Goal: Use online tool/utility: Utilize a website feature to perform a specific function

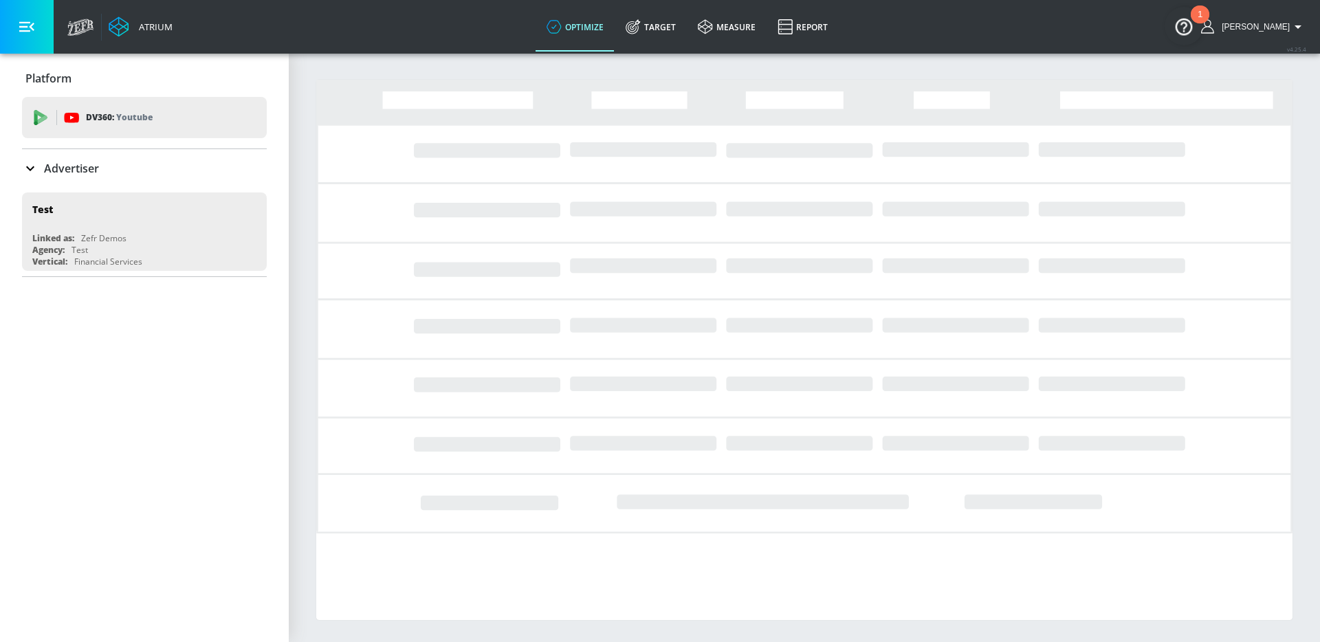
click at [656, 28] on link "Target" at bounding box center [651, 27] width 72 height 50
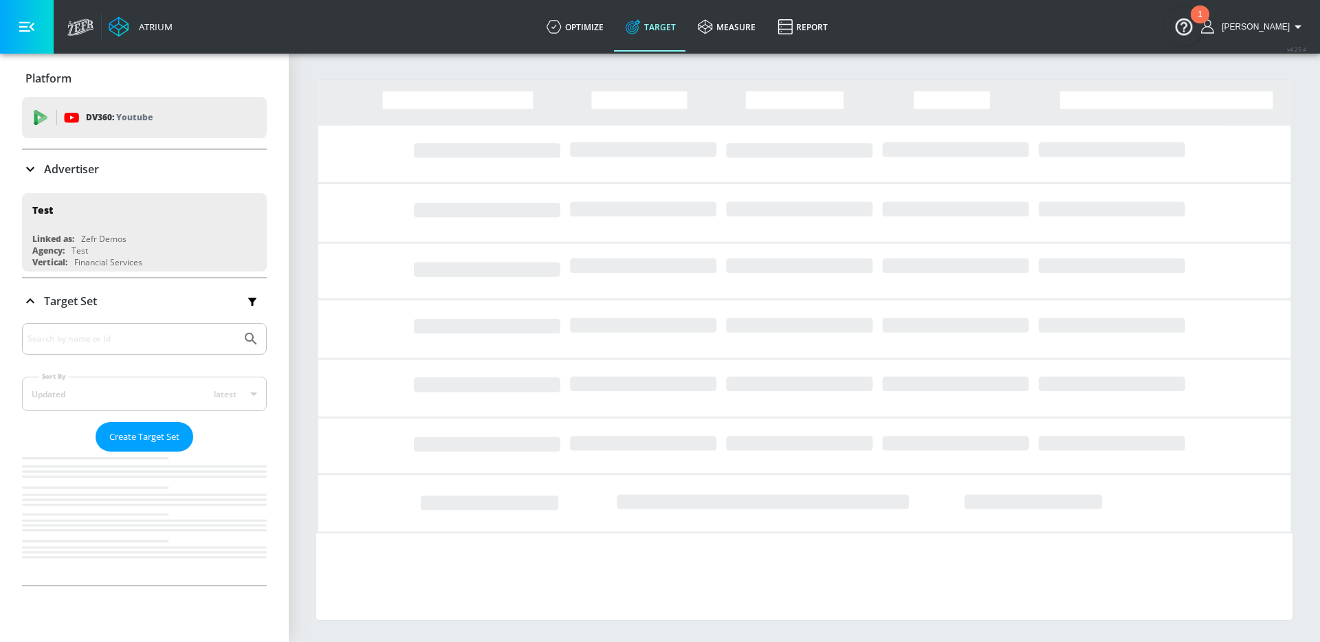
click at [80, 183] on div "Advertiser" at bounding box center [144, 169] width 245 height 39
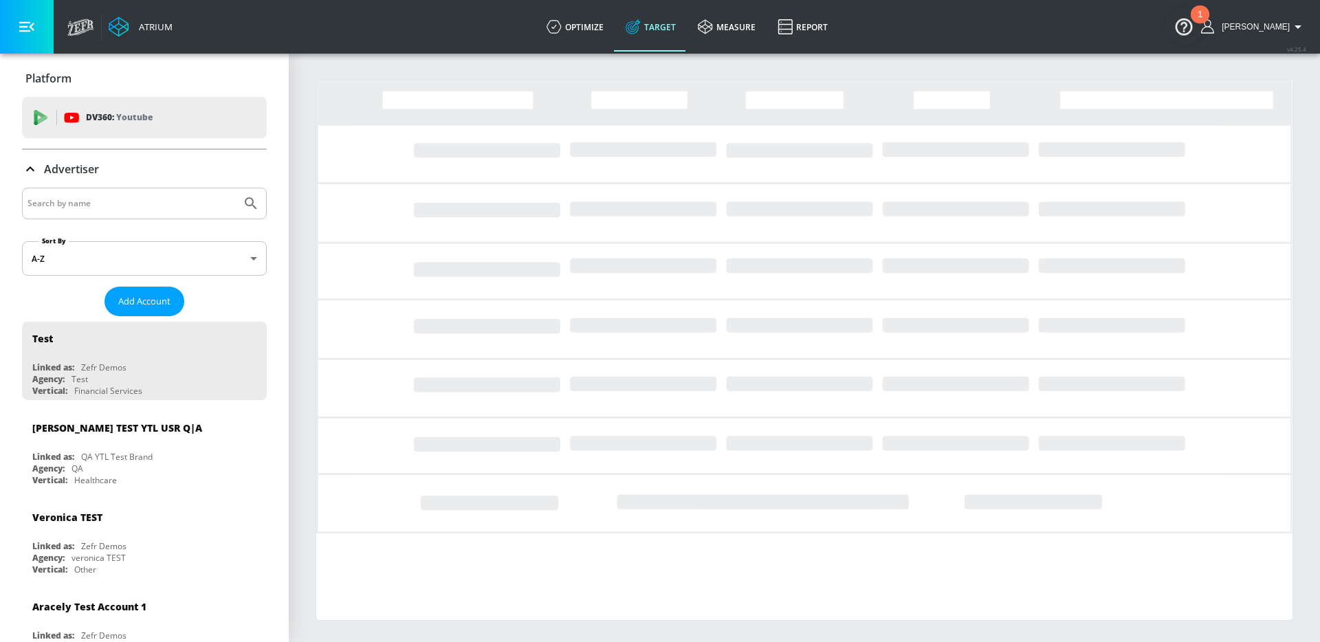
click at [71, 213] on div at bounding box center [144, 204] width 245 height 32
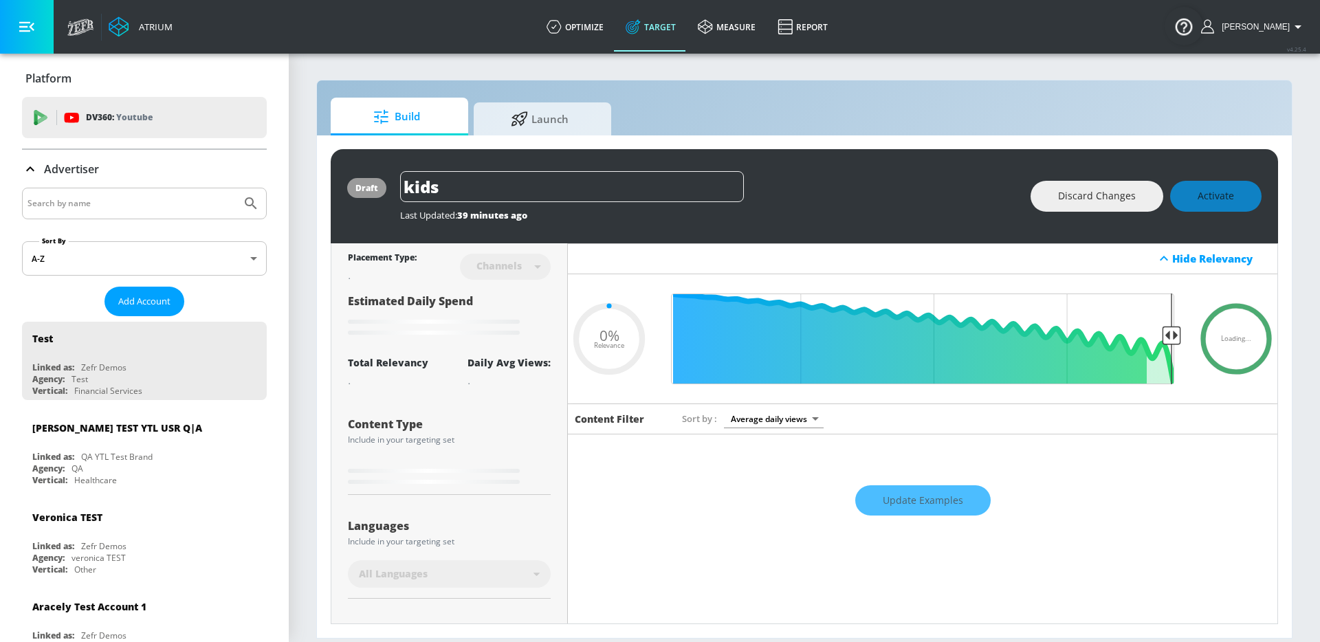
click at [69, 208] on input "Search by name" at bounding box center [132, 204] width 208 height 18
type input "0.81"
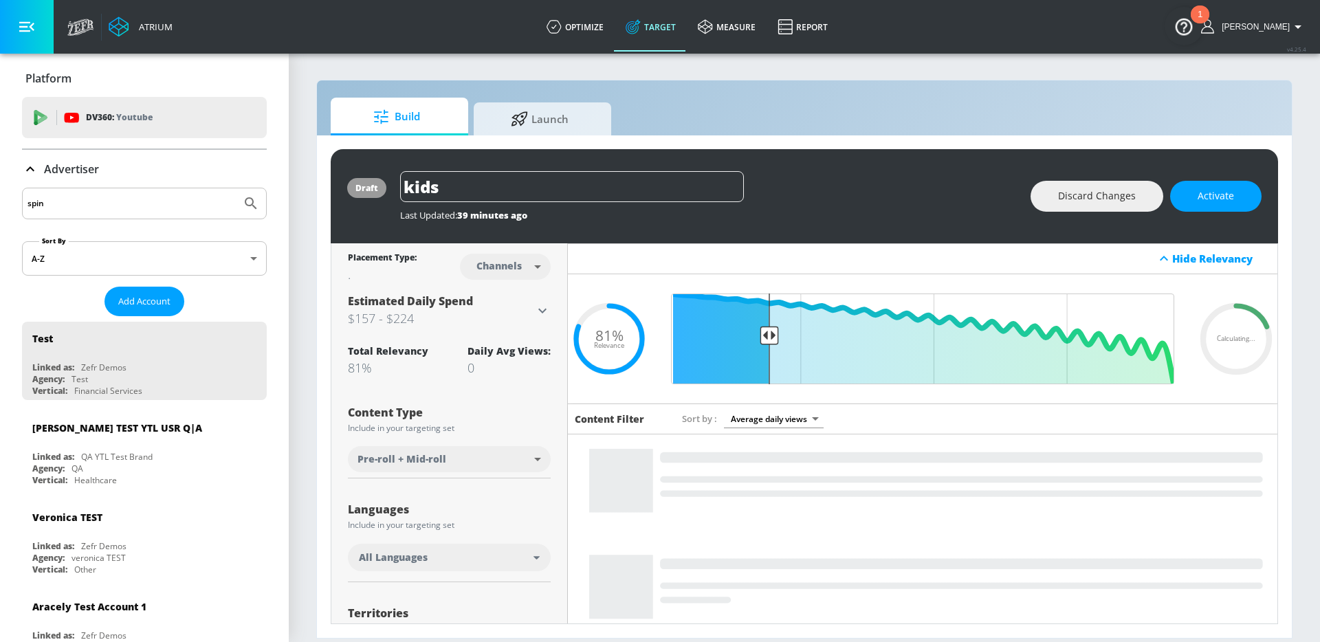
type input "spin"
click at [236, 188] on button "Submit Search" at bounding box center [251, 203] width 30 height 30
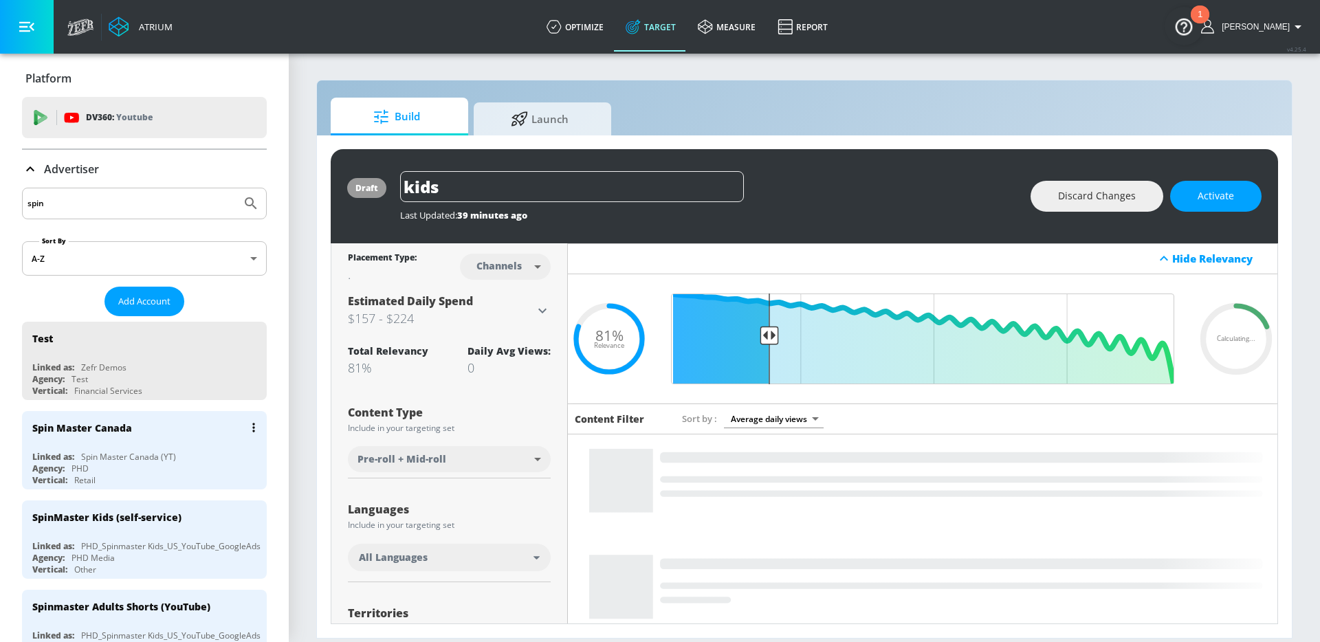
click at [142, 444] on div "Spin Master Canada" at bounding box center [147, 427] width 231 height 33
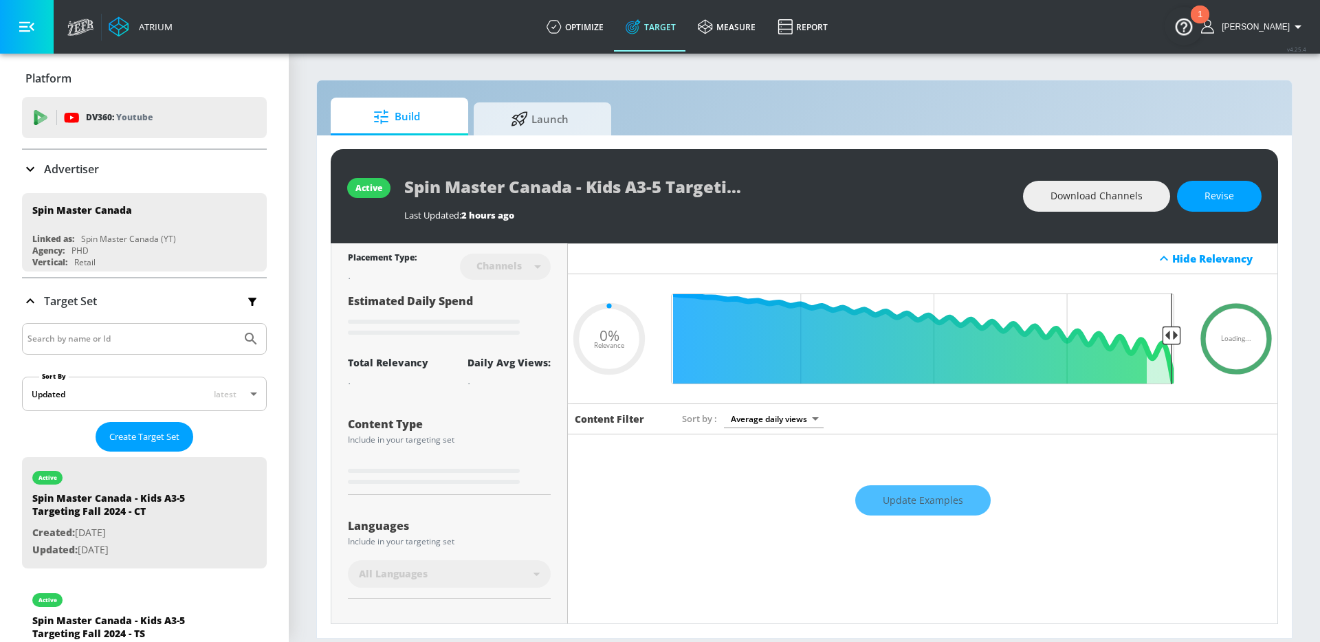
type input "0.05"
click at [523, 122] on icon at bounding box center [519, 116] width 17 height 15
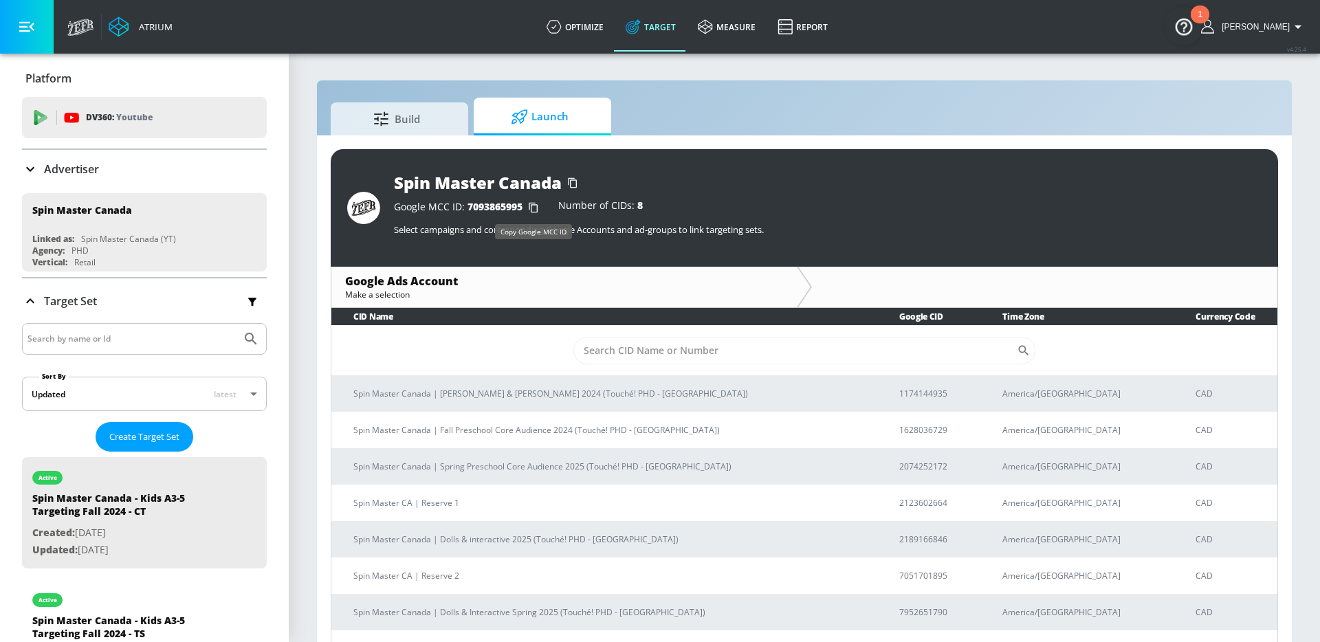
click at [533, 208] on icon "button" at bounding box center [534, 208] width 22 height 22
click at [124, 162] on div "Advertiser" at bounding box center [144, 169] width 245 height 17
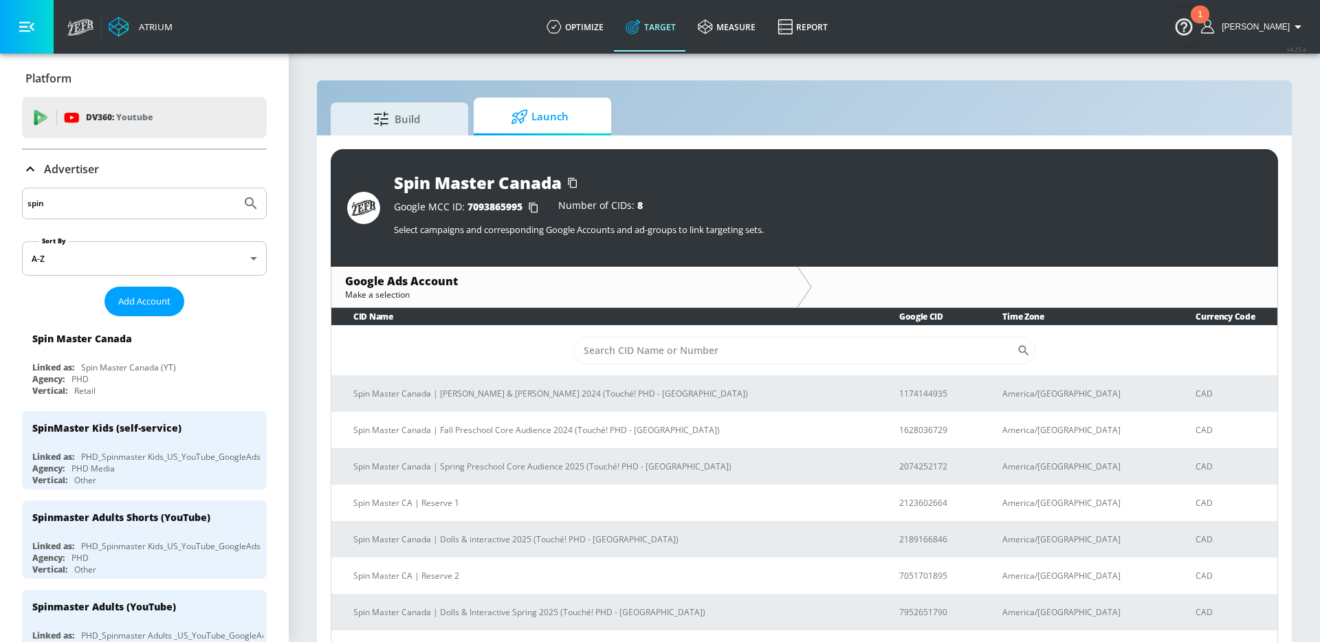
click at [89, 200] on input "spin" at bounding box center [132, 204] width 208 height 18
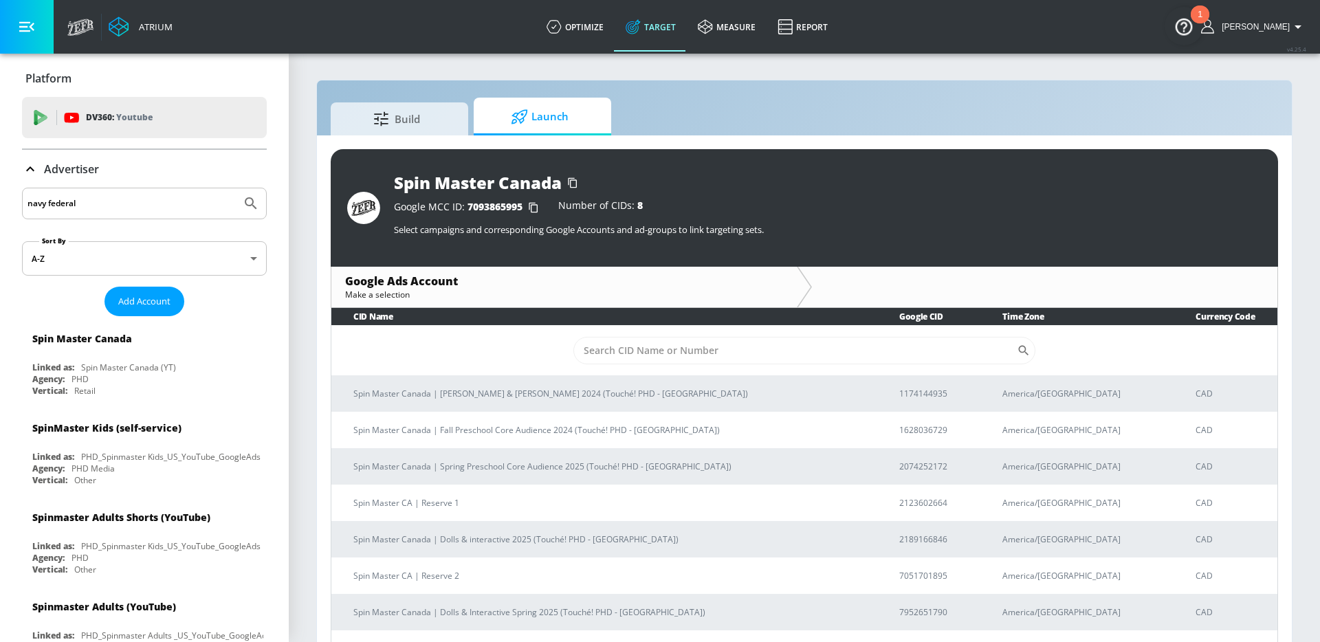
type input "navy federal"
click at [236, 188] on button "Submit Search" at bounding box center [251, 203] width 30 height 30
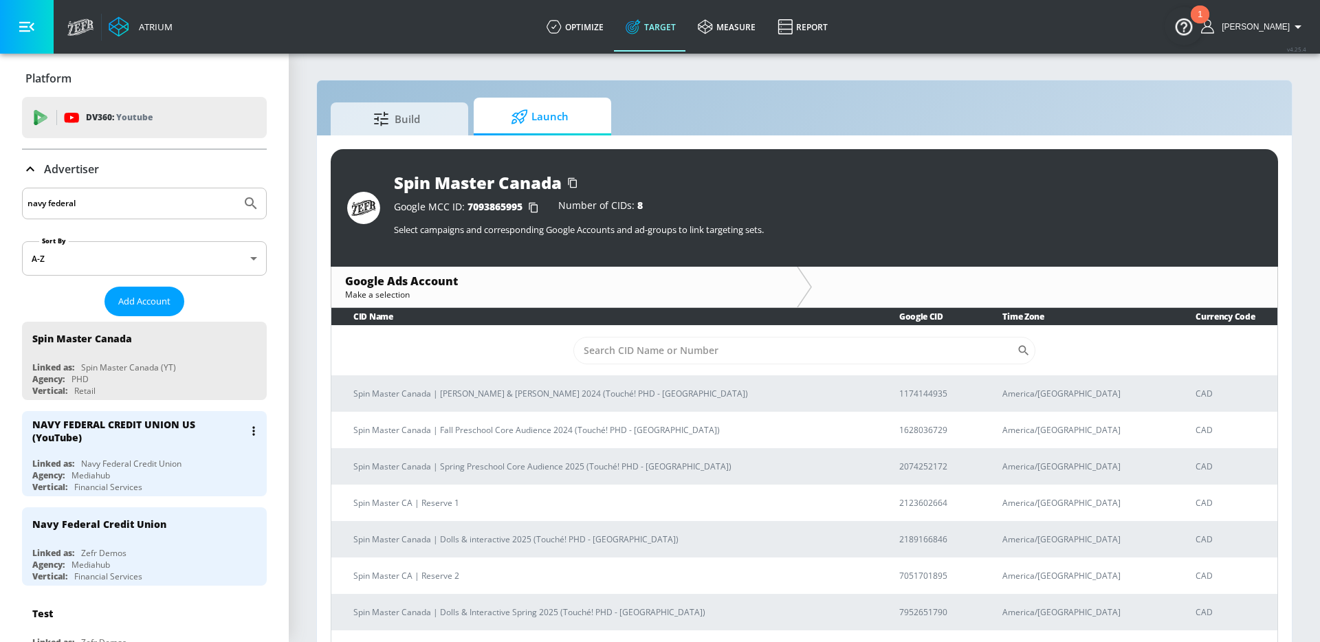
click at [175, 443] on div "NAVY FEDERAL CREDIT UNION US (YouTube)" at bounding box center [138, 431] width 212 height 26
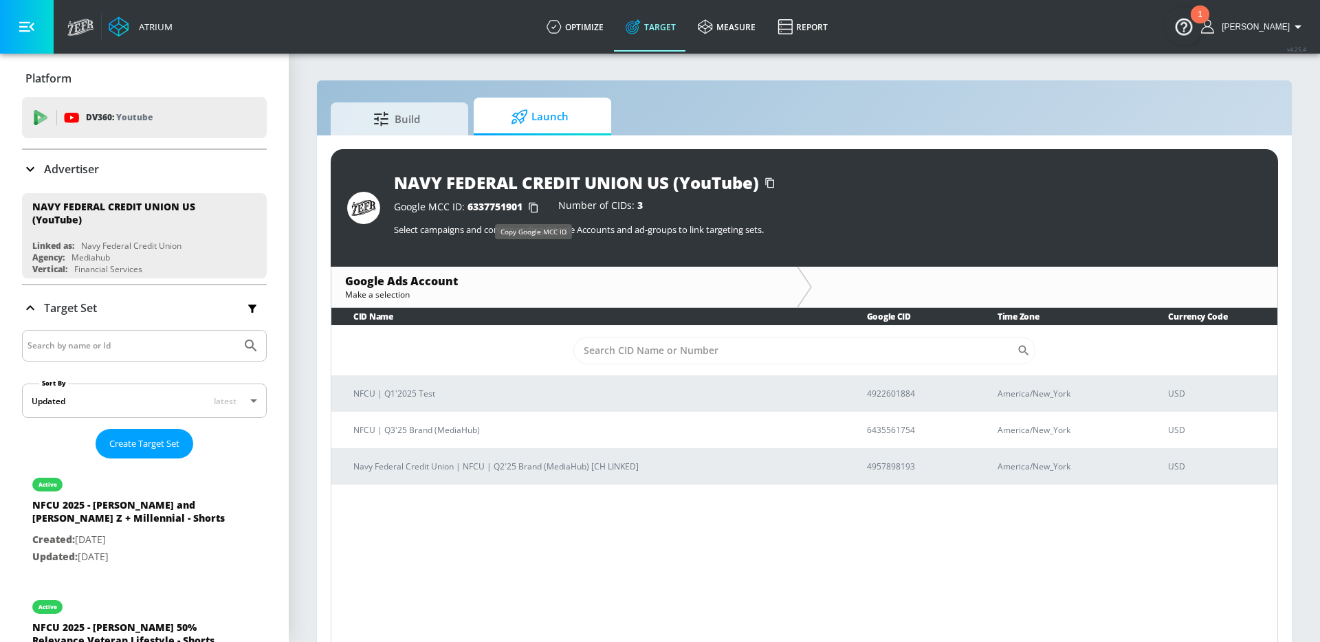
click at [534, 203] on icon "button" at bounding box center [533, 208] width 9 height 10
